Goal: Information Seeking & Learning: Find specific page/section

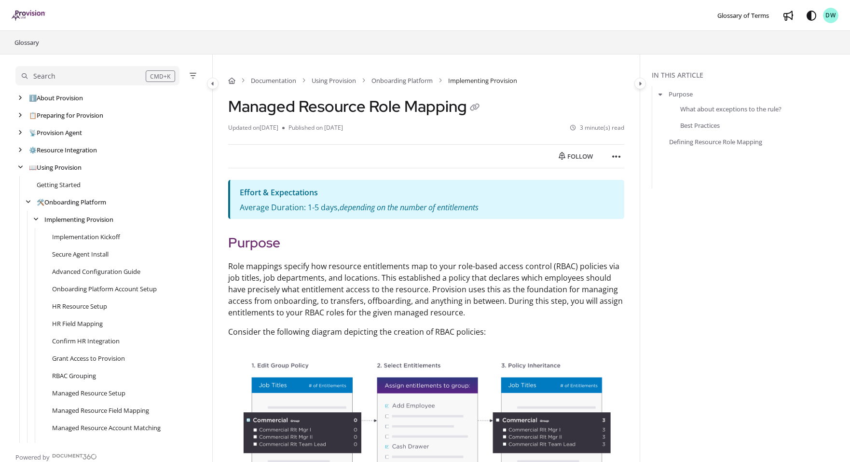
scroll to position [219, 0]
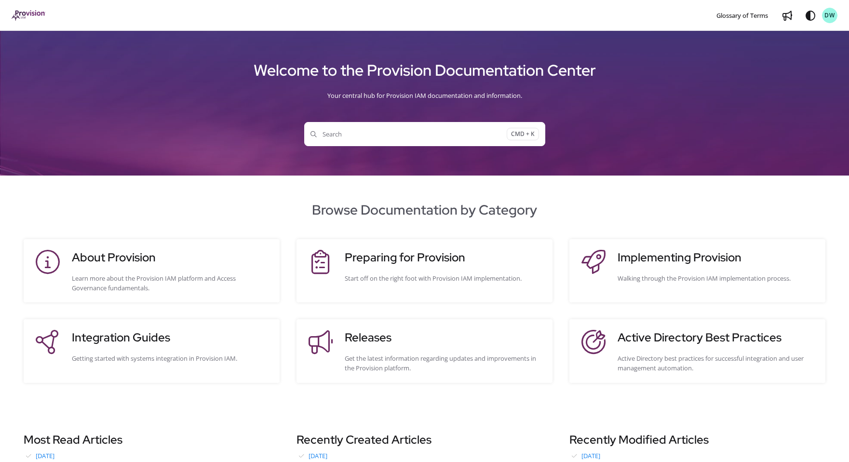
click at [357, 137] on span "Search" at bounding box center [409, 134] width 196 height 10
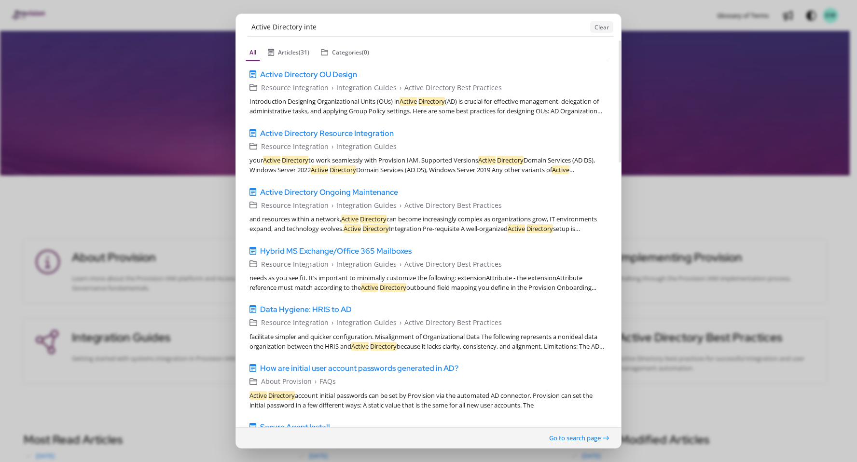
type input "Active Directory inte"
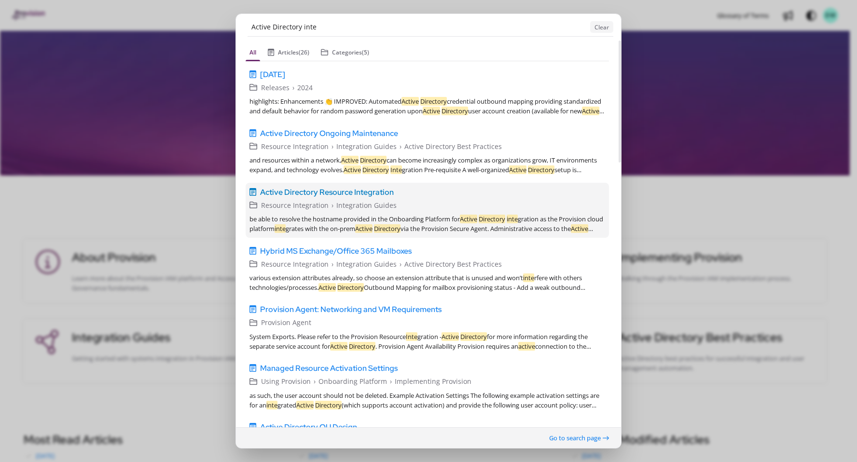
click at [326, 192] on span "Active Directory Resource Integration" at bounding box center [327, 192] width 134 height 12
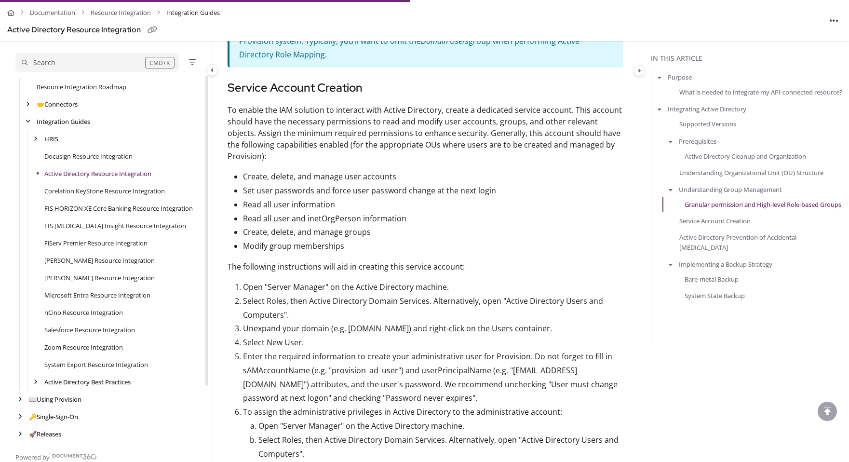
scroll to position [1533, 0]
